Goal: Information Seeking & Learning: Learn about a topic

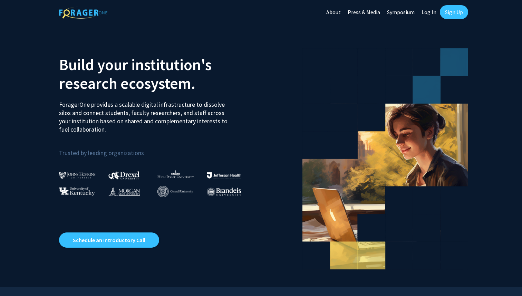
click at [425, 13] on link "Log In" at bounding box center [429, 12] width 22 height 24
select select
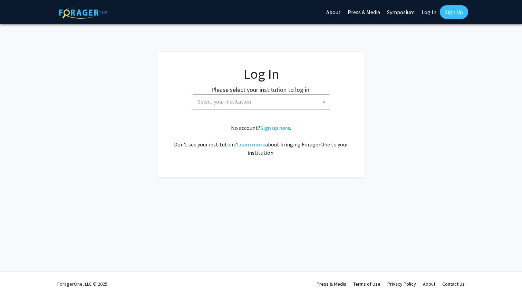
click at [243, 105] on span "Select your institution" at bounding box center [224, 101] width 53 height 7
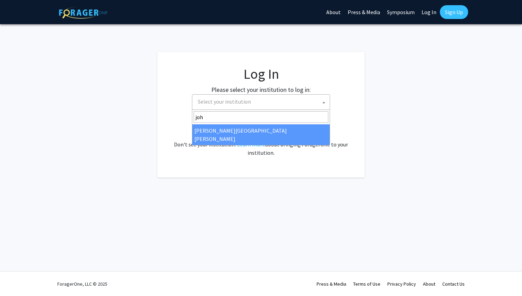
click at [245, 122] on input "joh" at bounding box center [261, 117] width 135 height 12
type input "joh"
select select "1"
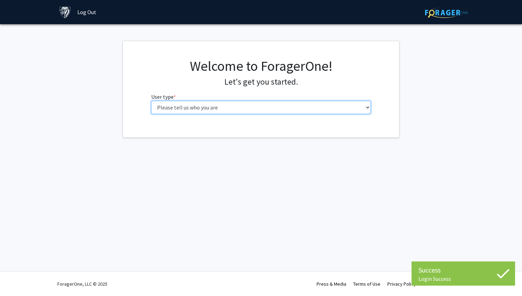
click at [286, 107] on select "Please tell us who you are Undergraduate Student Master's Student Doctoral Cand…" at bounding box center [261, 107] width 220 height 13
select select "1: undergrad"
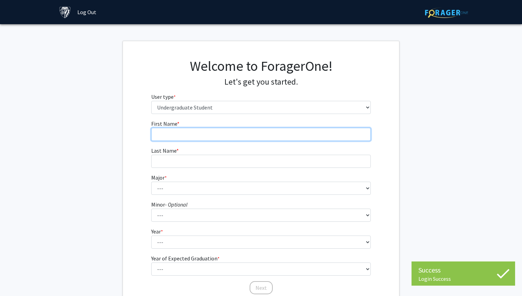
click at [311, 136] on input "First Name * required" at bounding box center [261, 134] width 220 height 13
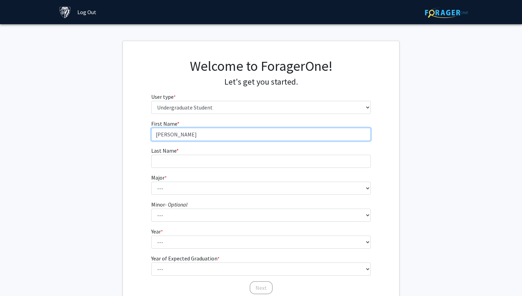
type input "[PERSON_NAME]"
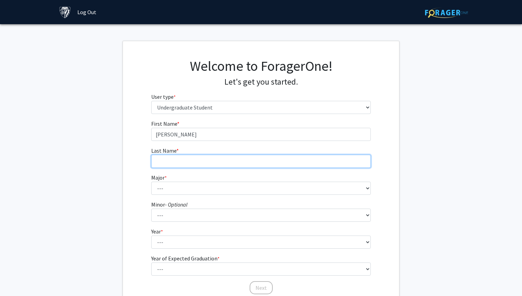
click at [276, 164] on input "Last Name * required" at bounding box center [261, 161] width 220 height 13
type input "Park"
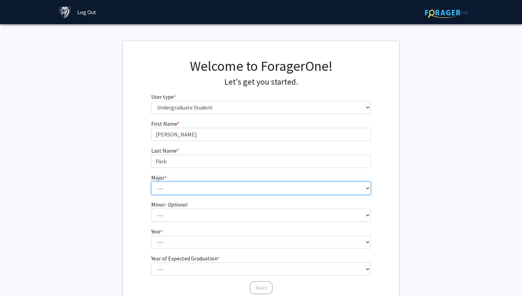
click at [272, 184] on select "--- Africana Studies Anthropology Applied Mathematics & Statistics Archaeology …" at bounding box center [261, 188] width 220 height 13
select select "41: 55"
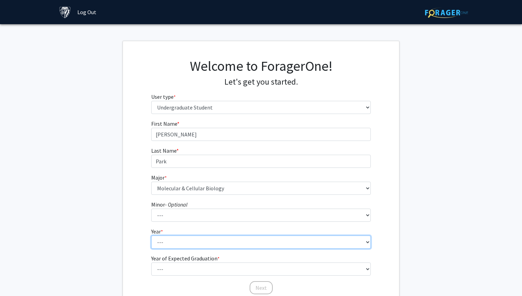
click at [259, 242] on select "--- First-year Sophomore Junior Senior Postbaccalaureate Certificate" at bounding box center [261, 242] width 220 height 13
select select "1: first-year"
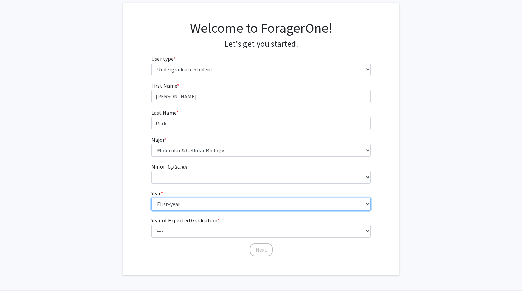
scroll to position [49, 0]
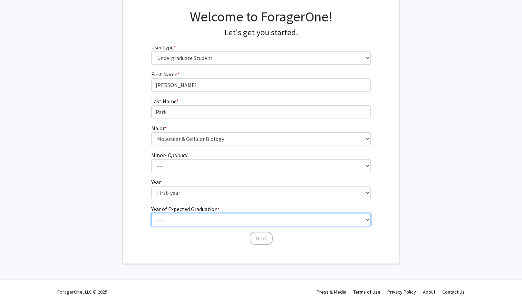
click at [237, 221] on select "--- 2025 2026 2027 2028 2029 2030 2031 2032 2033 2034" at bounding box center [261, 219] width 220 height 13
select select "5: 2029"
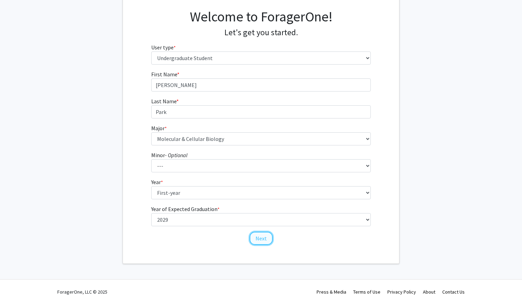
click at [265, 238] on button "Next" at bounding box center [261, 238] width 23 height 13
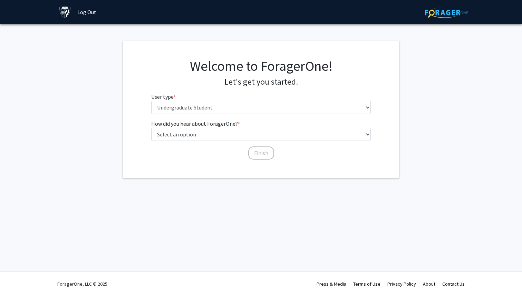
scroll to position [0, 0]
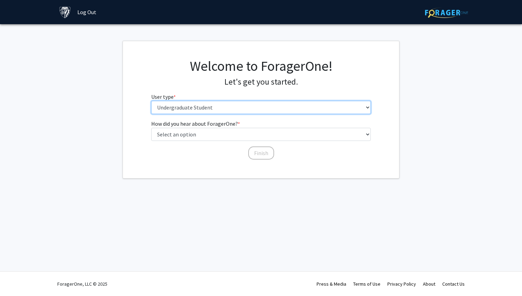
click at [252, 111] on select "Please tell us who you are Undergraduate Student Master's Student Doctoral Cand…" at bounding box center [261, 107] width 220 height 13
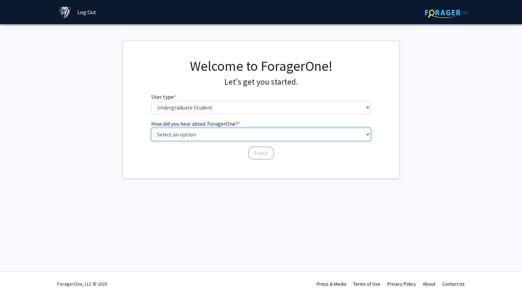
click at [252, 134] on select "Select an option Peer/student recommendation Faculty/staff recommendation Unive…" at bounding box center [261, 134] width 220 height 13
select select "3: university_website"
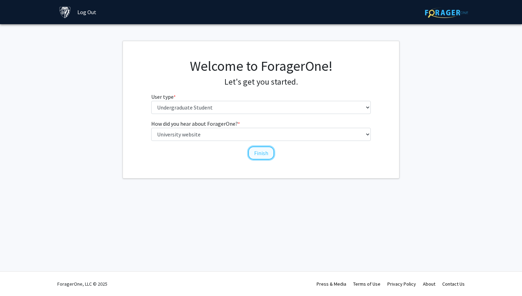
click at [263, 151] on button "Finish" at bounding box center [261, 152] width 26 height 13
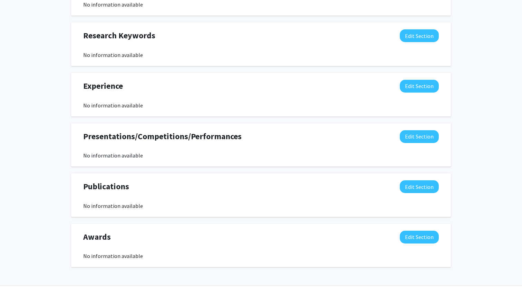
scroll to position [374, 0]
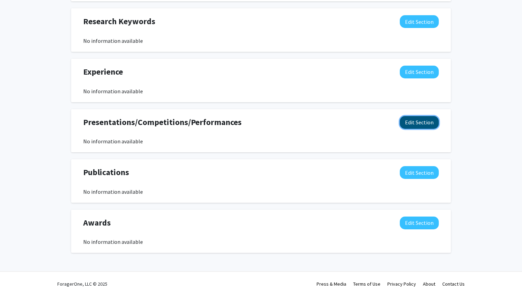
click at [418, 124] on button "Edit Section" at bounding box center [419, 122] width 39 height 13
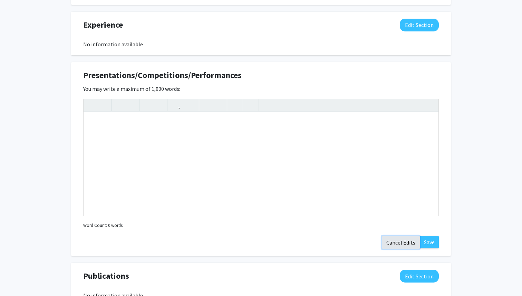
click at [408, 240] on button "Cancel Edits" at bounding box center [401, 242] width 38 height 13
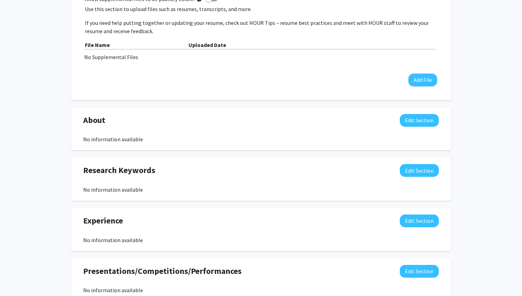
scroll to position [0, 0]
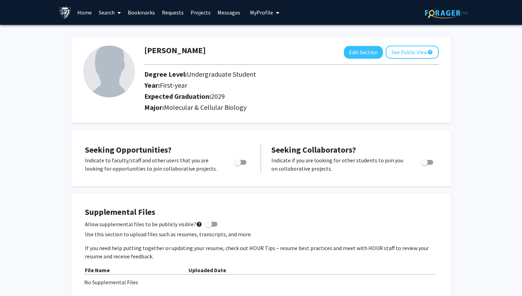
click at [108, 11] on link "Search" at bounding box center [109, 12] width 29 height 24
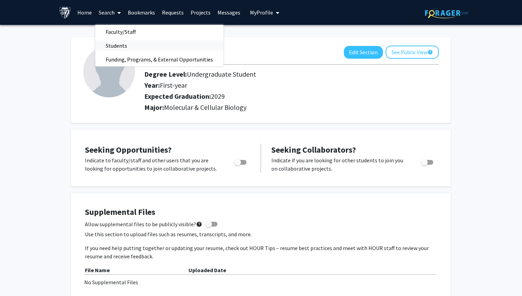
click at [125, 44] on span "Students" at bounding box center [116, 46] width 42 height 14
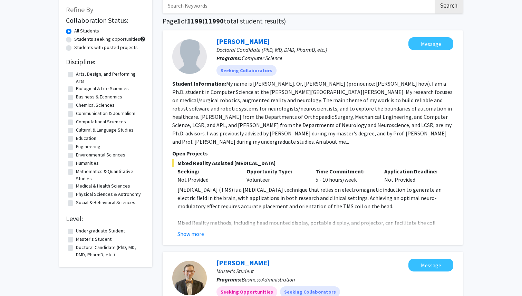
scroll to position [49, 0]
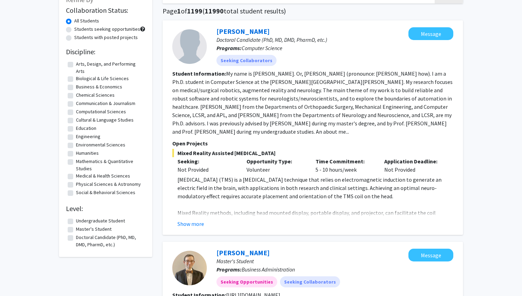
click at [76, 220] on label "Undergraduate Student" at bounding box center [100, 220] width 49 height 7
click at [76, 220] on input "Undergraduate Student" at bounding box center [78, 219] width 4 height 4
checkbox input "true"
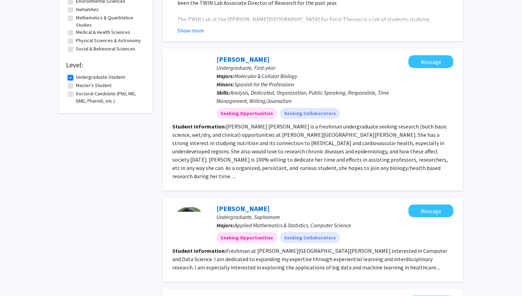
scroll to position [191, 0]
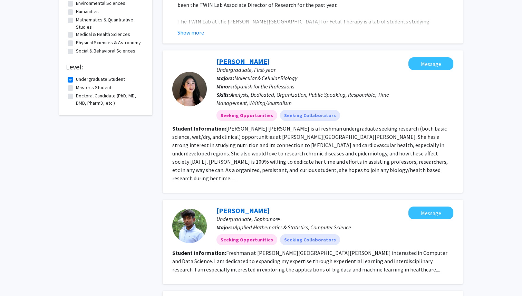
click at [240, 63] on link "[PERSON_NAME]" at bounding box center [243, 61] width 53 height 9
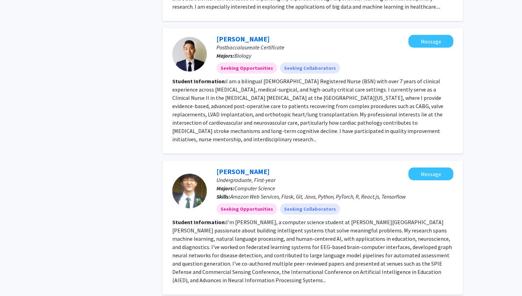
scroll to position [456, 0]
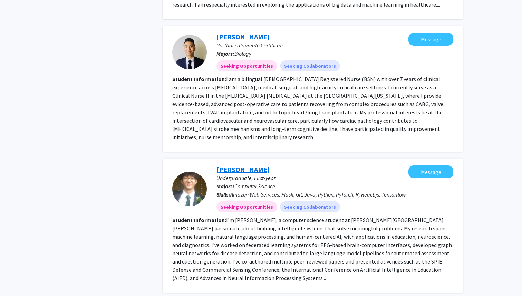
click at [242, 165] on link "[PERSON_NAME]" at bounding box center [243, 169] width 53 height 9
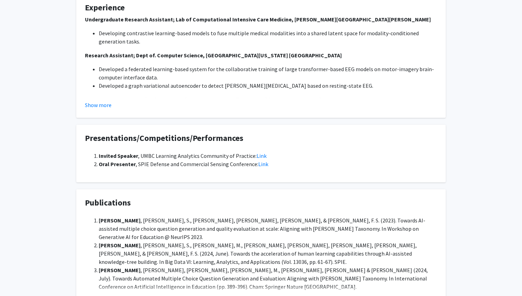
scroll to position [307, 0]
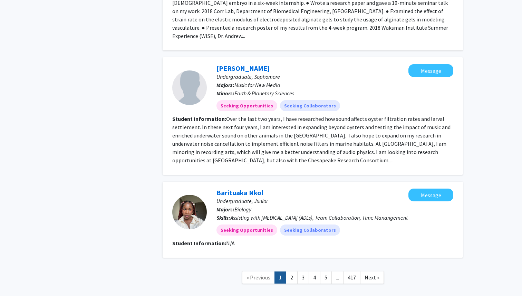
scroll to position [1076, 0]
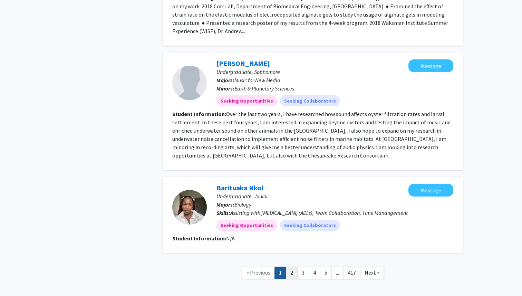
click at [291, 267] on link "2" at bounding box center [292, 273] width 12 height 12
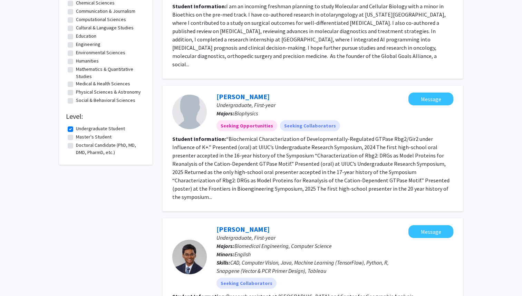
scroll to position [142, 0]
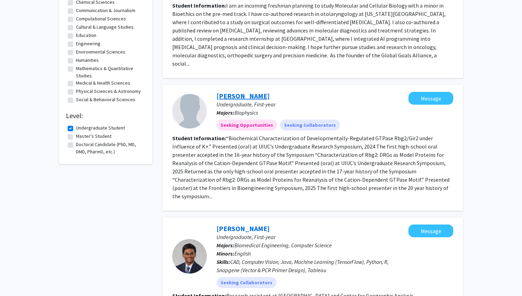
click at [250, 92] on link "[PERSON_NAME]" at bounding box center [243, 96] width 53 height 9
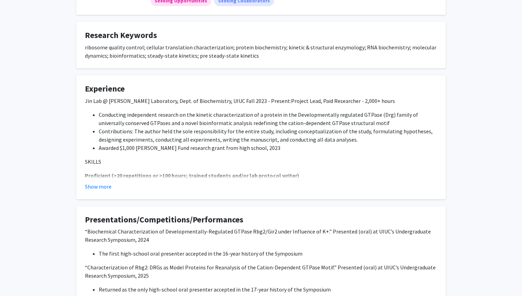
scroll to position [100, 0]
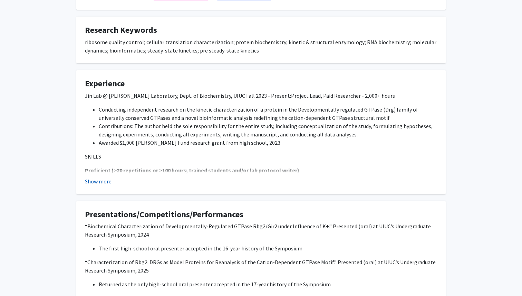
click at [102, 181] on button "Show more" at bounding box center [98, 181] width 27 height 8
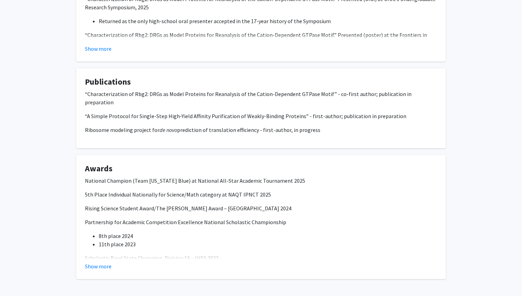
scroll to position [997, 0]
click at [104, 262] on button "Show more" at bounding box center [98, 266] width 27 height 8
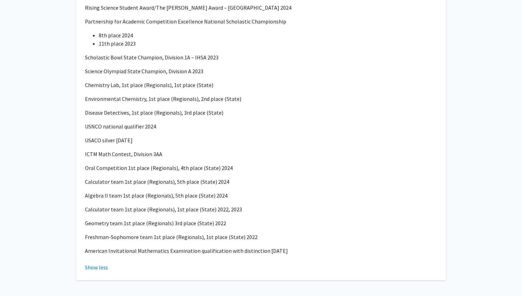
scroll to position [1216, 0]
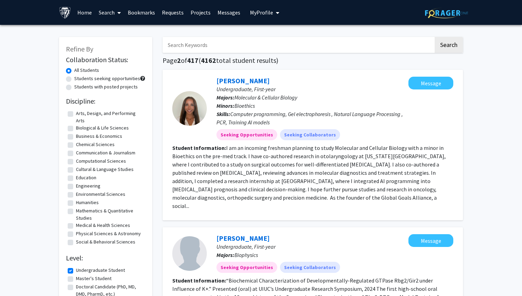
click at [238, 75] on div "[PERSON_NAME] Undergraduate, First-year Majors: Molecular & Cellular Biology Mi…" at bounding box center [313, 145] width 301 height 151
click at [237, 80] on link "[PERSON_NAME]" at bounding box center [243, 80] width 53 height 9
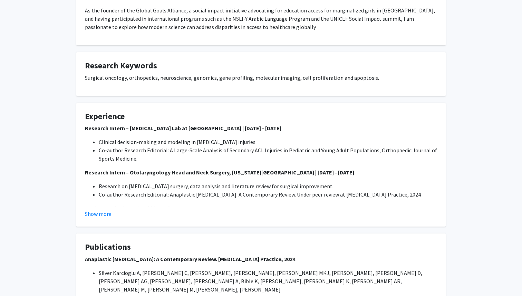
scroll to position [202, 0]
click at [97, 215] on button "Show more" at bounding box center [98, 213] width 27 height 8
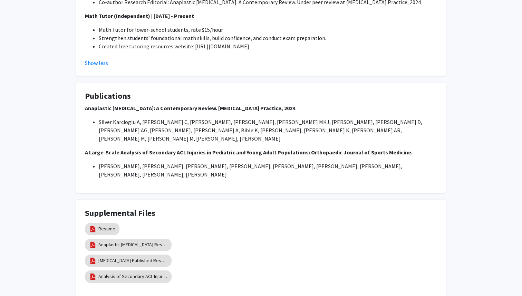
scroll to position [431, 0]
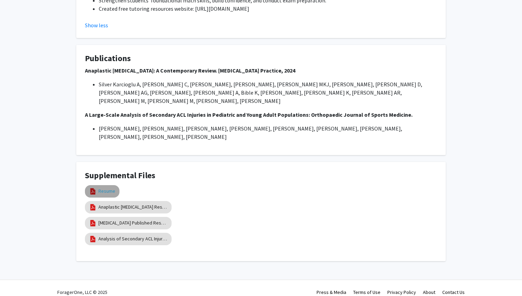
click at [110, 188] on link "Resume" at bounding box center [106, 191] width 17 height 7
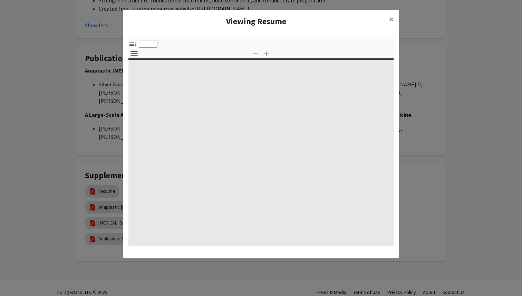
select select "custom"
type input "0"
select select "custom"
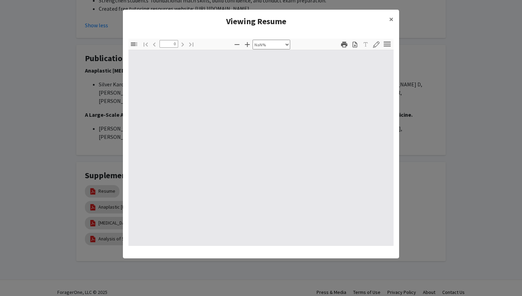
type input "1"
select select "auto"
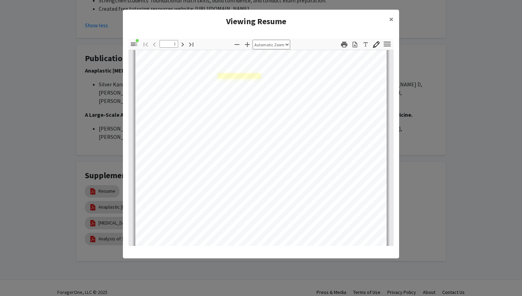
scroll to position [23, 0]
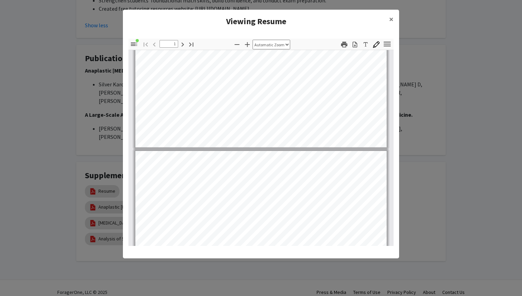
type input "2"
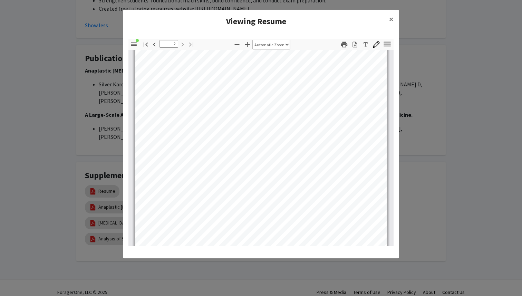
scroll to position [373, 0]
click at [393, 21] on span "×" at bounding box center [391, 19] width 4 height 11
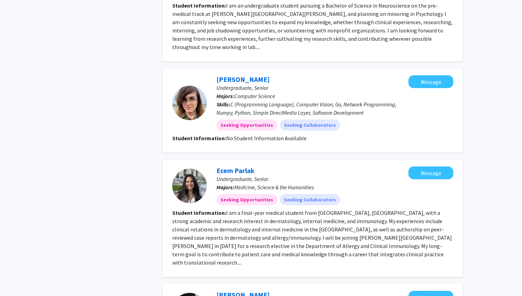
scroll to position [954, 0]
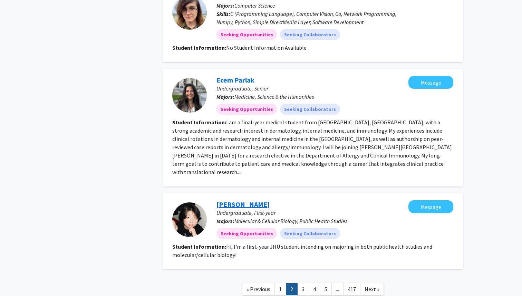
click at [226, 200] on link "[PERSON_NAME]" at bounding box center [243, 204] width 53 height 9
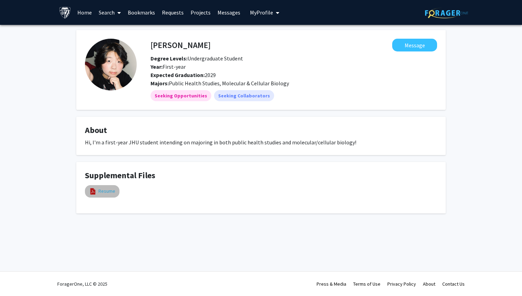
click at [105, 190] on link "Resume" at bounding box center [106, 191] width 17 height 7
select select "custom"
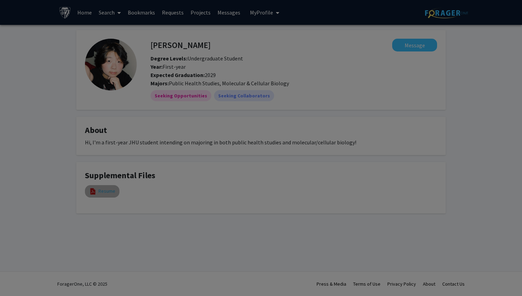
type input "0"
select select "custom"
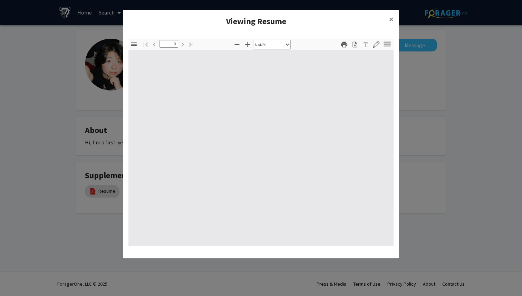
type input "1"
select select "auto"
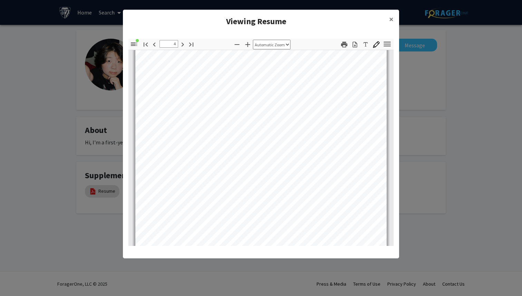
scroll to position [1101, 0]
type input "5"
click at [389, 20] on span "×" at bounding box center [391, 19] width 4 height 11
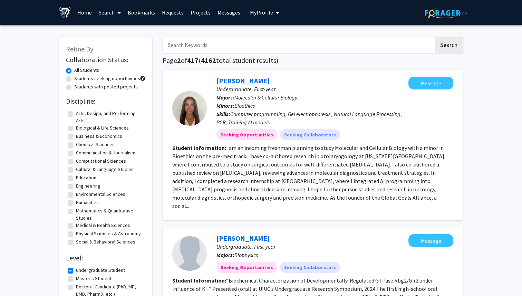
click at [264, 13] on span "My Profile" at bounding box center [261, 12] width 23 height 7
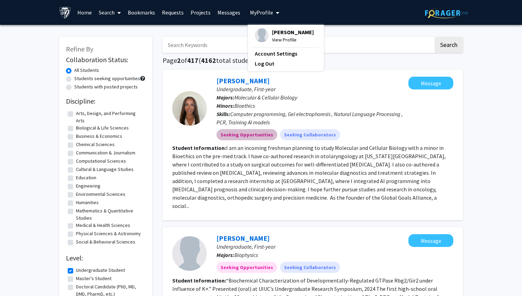
click at [312, 141] on div "Seeking Opportunities Seeking Collaborators" at bounding box center [312, 135] width 195 height 14
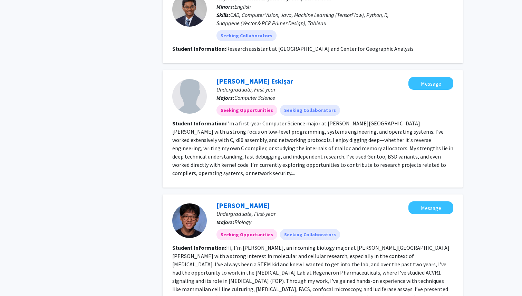
scroll to position [472, 0]
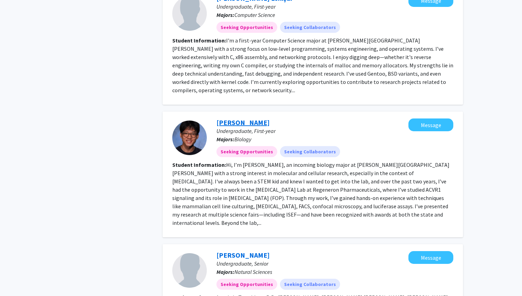
click at [226, 118] on link "[PERSON_NAME]" at bounding box center [243, 122] width 53 height 9
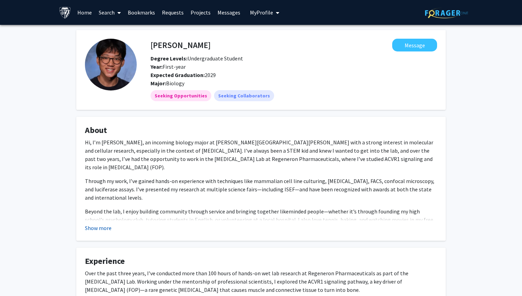
click at [103, 224] on button "Show more" at bounding box center [98, 228] width 27 height 8
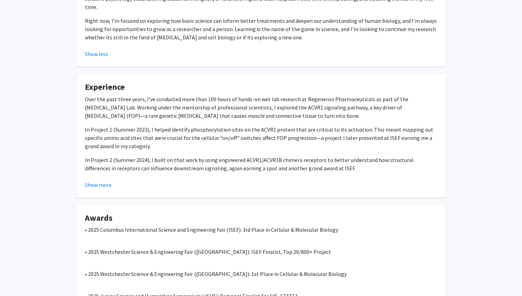
scroll to position [222, 0]
click at [103, 180] on button "Show more" at bounding box center [98, 184] width 27 height 8
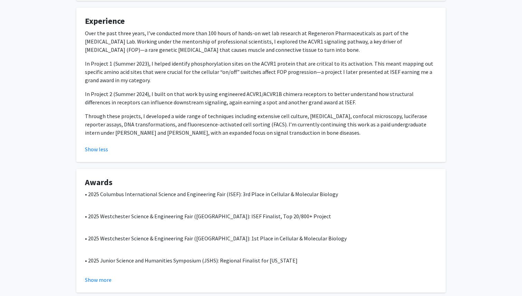
scroll to position [319, 0]
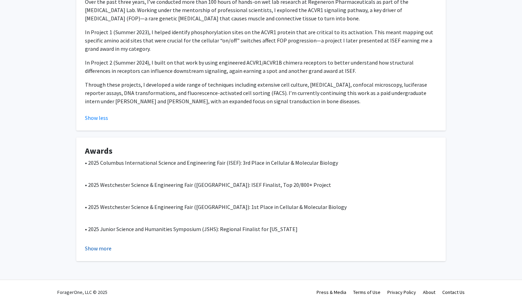
click at [97, 244] on button "Show more" at bounding box center [98, 248] width 27 height 8
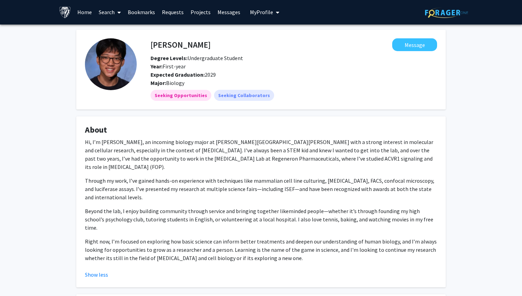
scroll to position [0, 0]
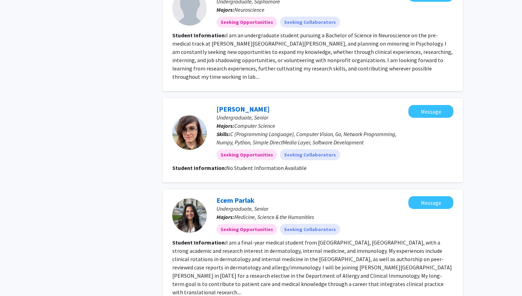
scroll to position [954, 0]
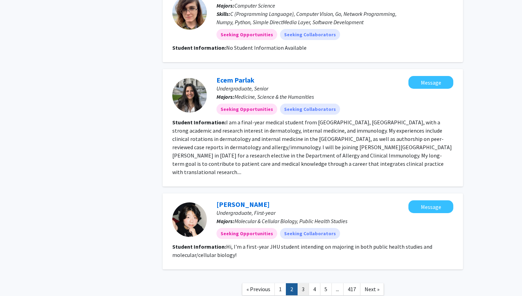
click at [304, 283] on link "3" at bounding box center [303, 289] width 12 height 12
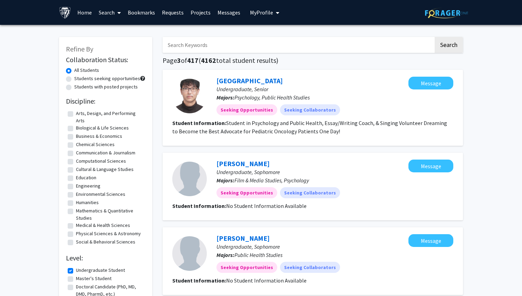
click at [247, 47] on input "Search Keywords" at bounding box center [298, 45] width 271 height 16
type input "[PERSON_NAME]"
click at [435, 37] on button "Search" at bounding box center [449, 45] width 28 height 16
checkbox input "false"
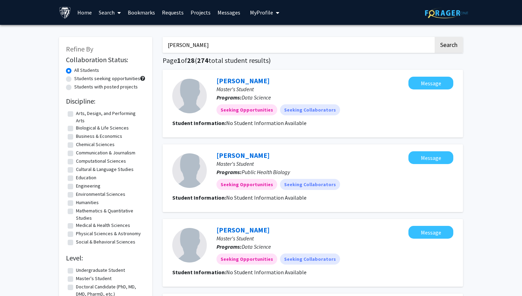
click at [87, 12] on link "Home" at bounding box center [84, 12] width 21 height 24
